Goal: Information Seeking & Learning: Learn about a topic

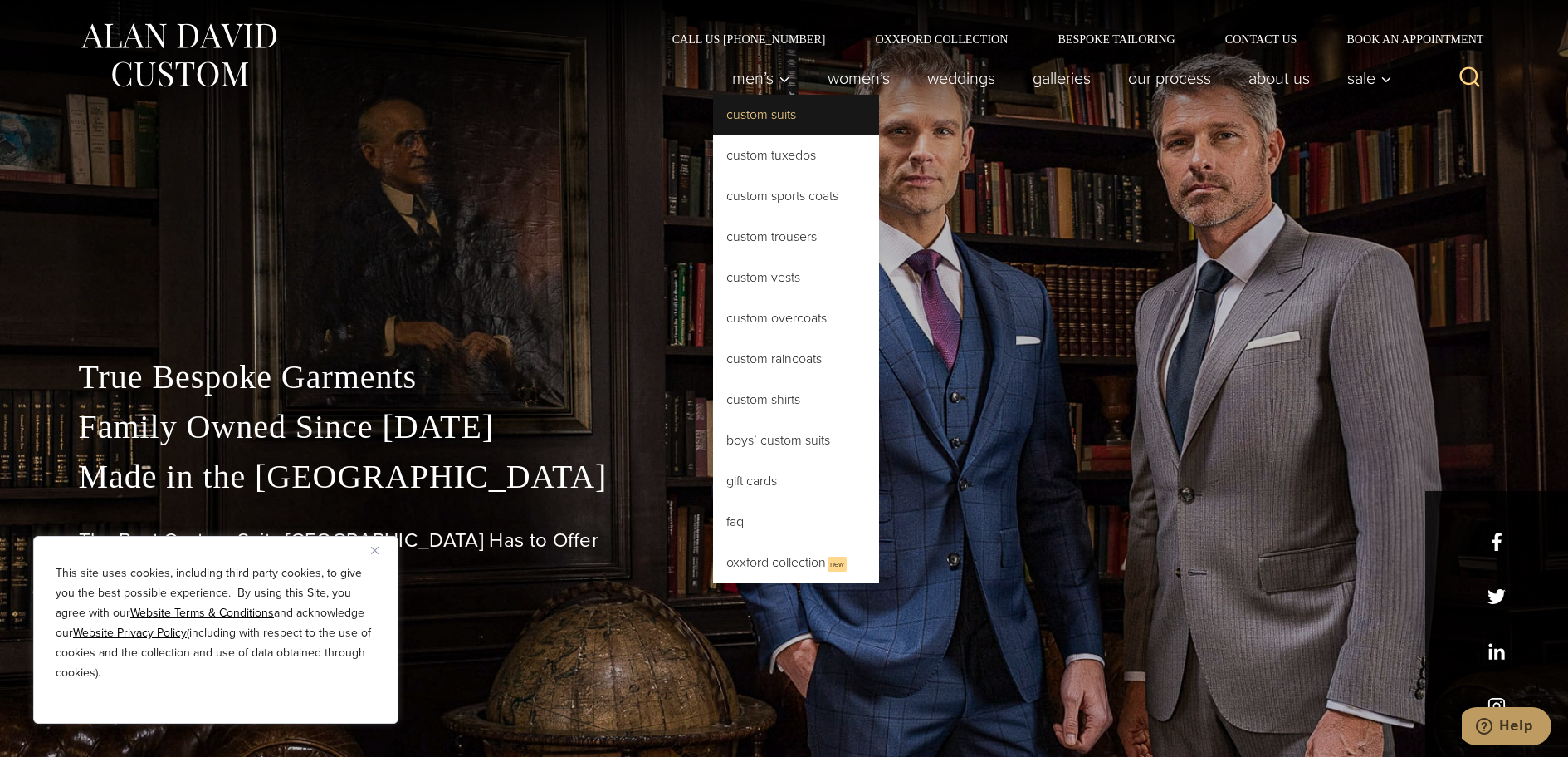
click at [750, 114] on link "Custom Suits" at bounding box center [796, 114] width 166 height 40
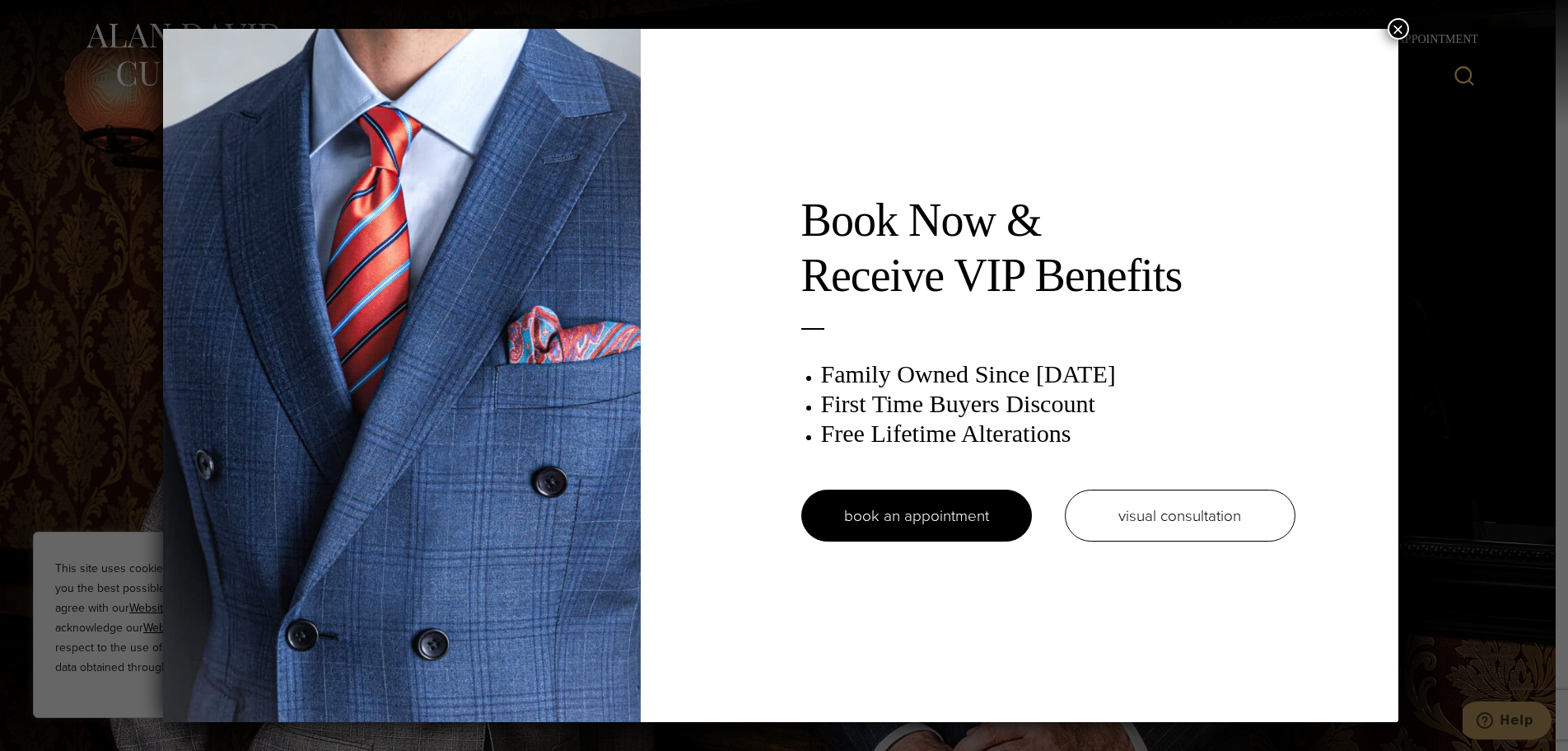
click at [1402, 31] on button "×" at bounding box center [1399, 28] width 22 height 22
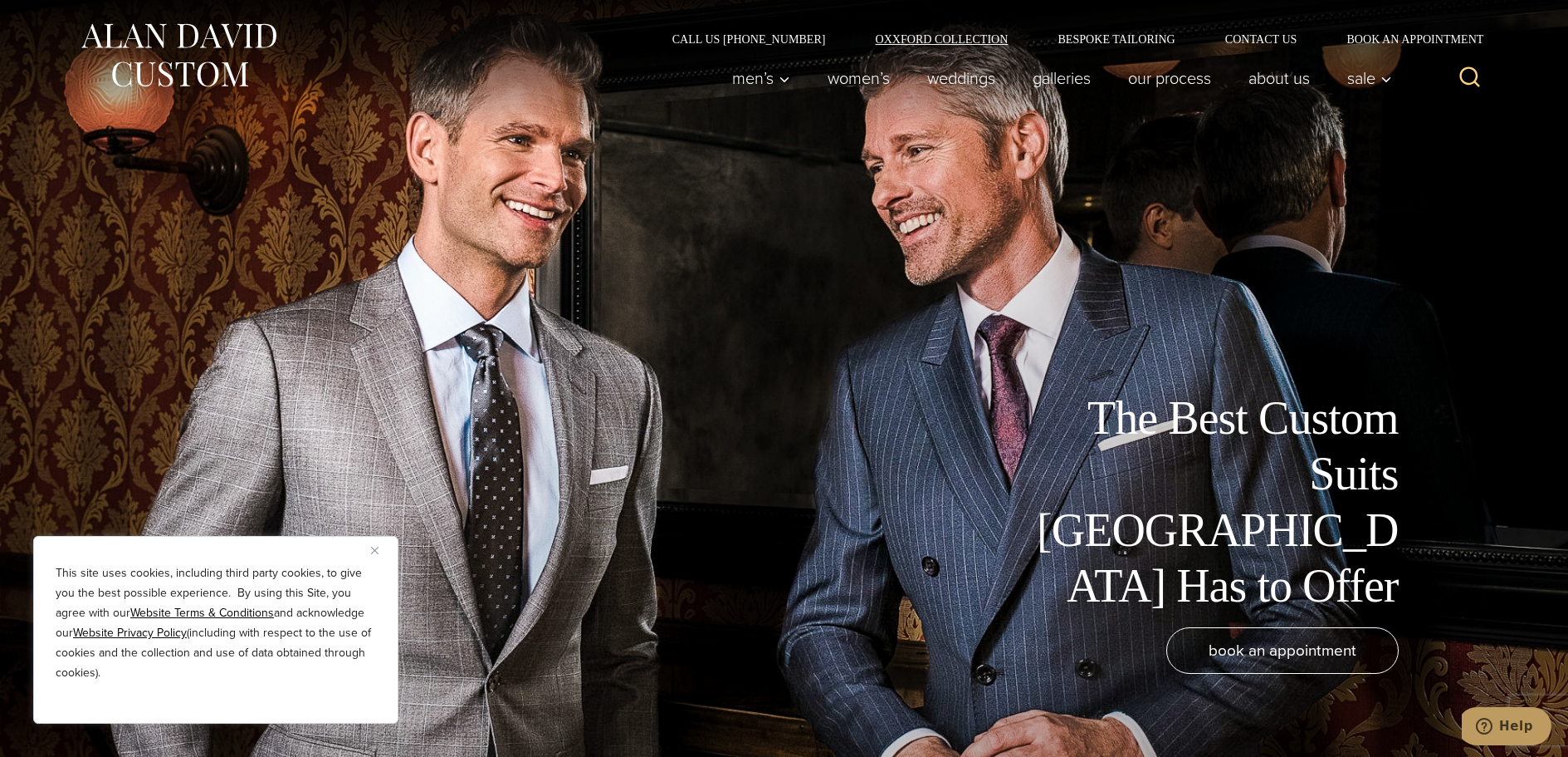
click at [943, 38] on link "Oxxford Collection" at bounding box center [942, 39] width 183 height 11
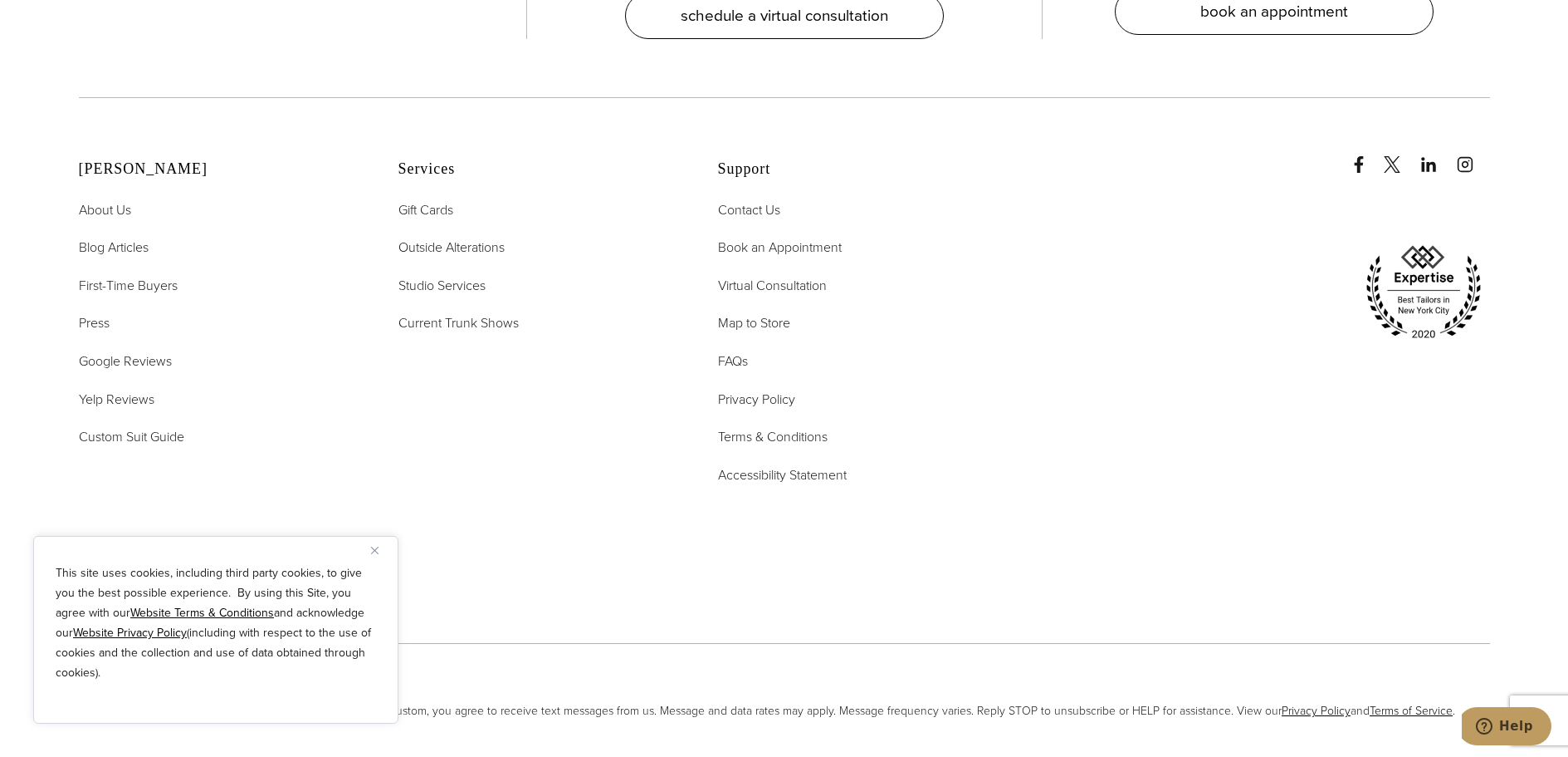
scroll to position [7088, 0]
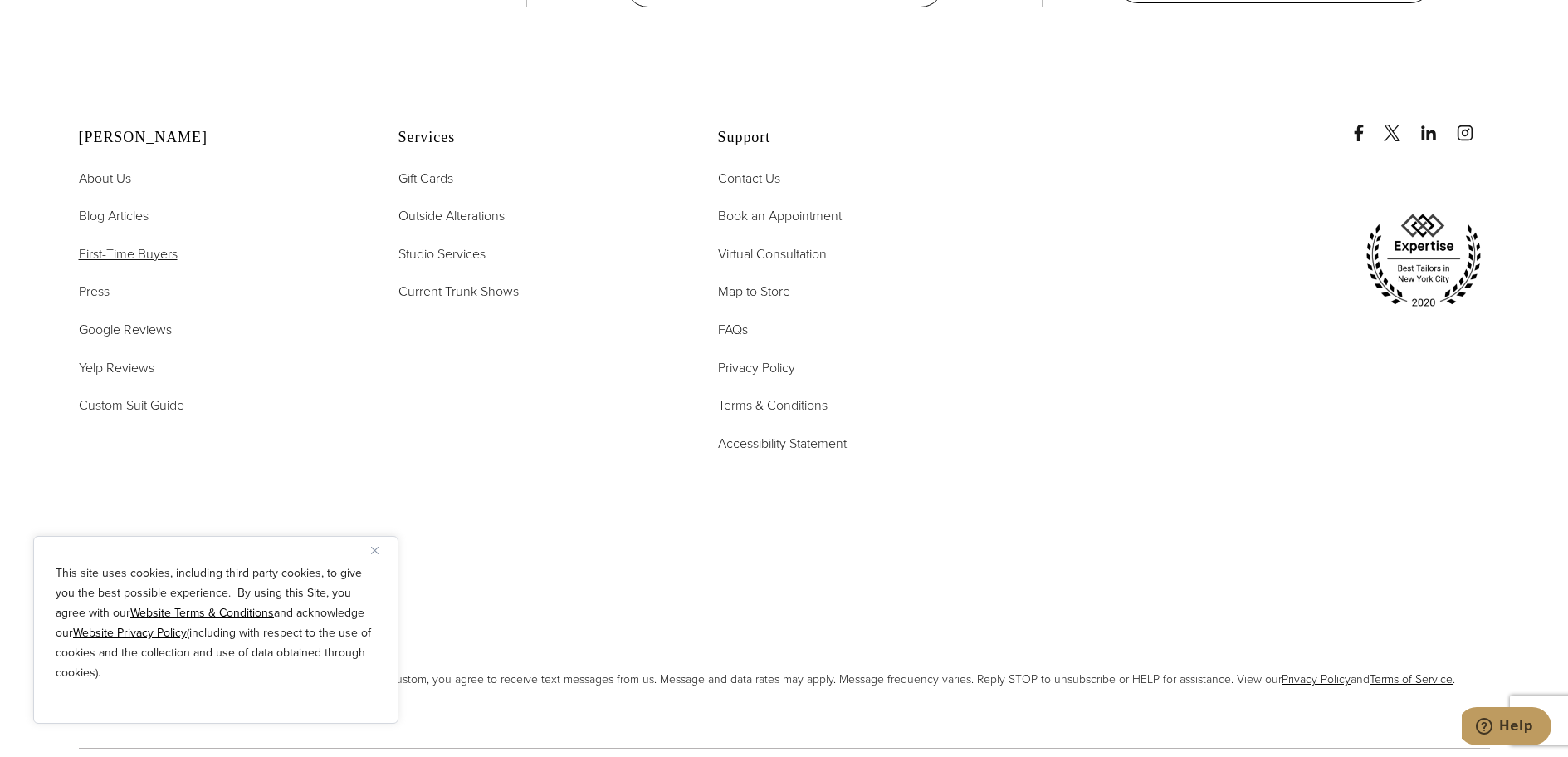
click at [116, 244] on span "First-Time Buyers" at bounding box center [128, 254] width 99 height 19
